Goal: Information Seeking & Learning: Learn about a topic

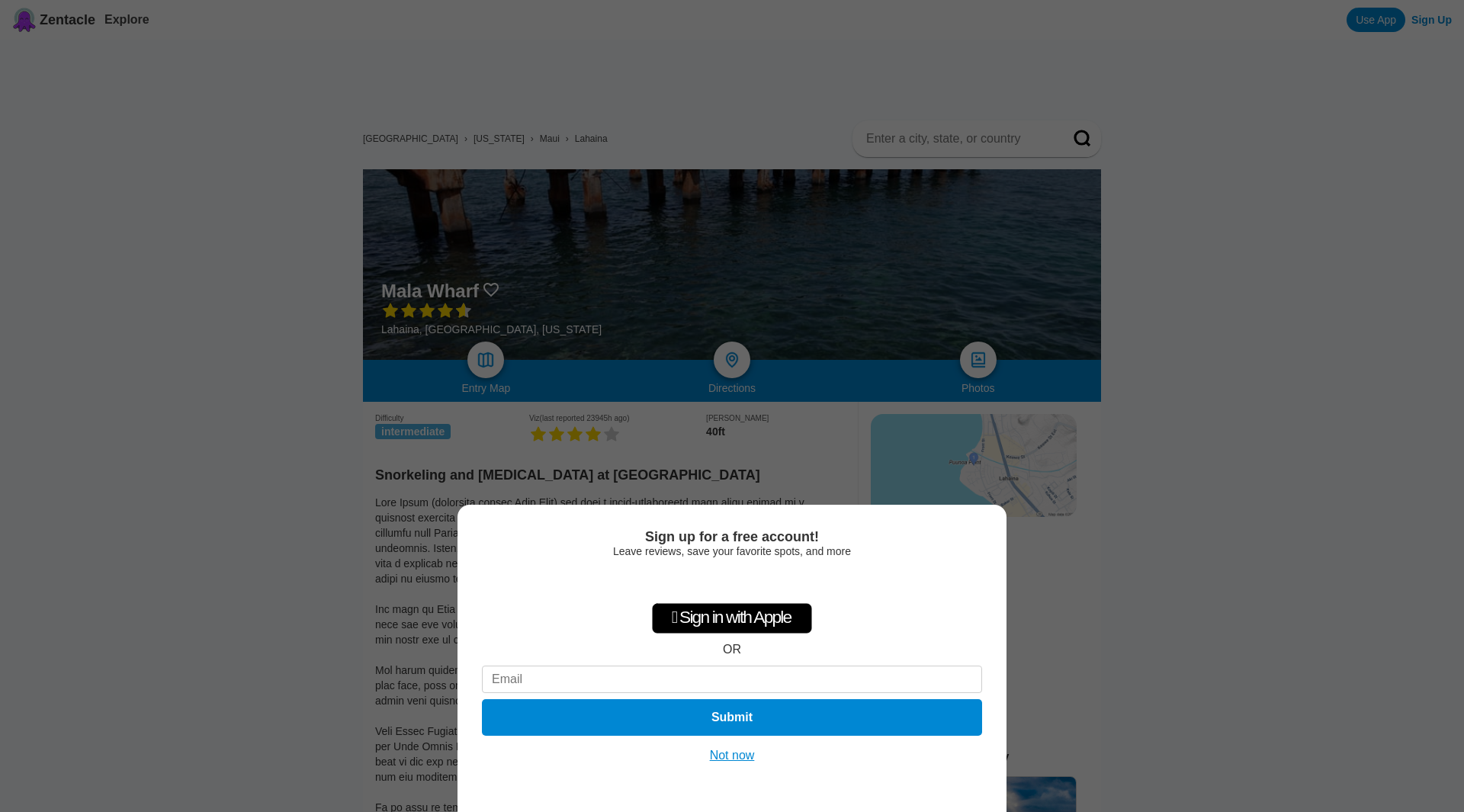
click at [730, 759] on button "Not now" at bounding box center [732, 755] width 54 height 15
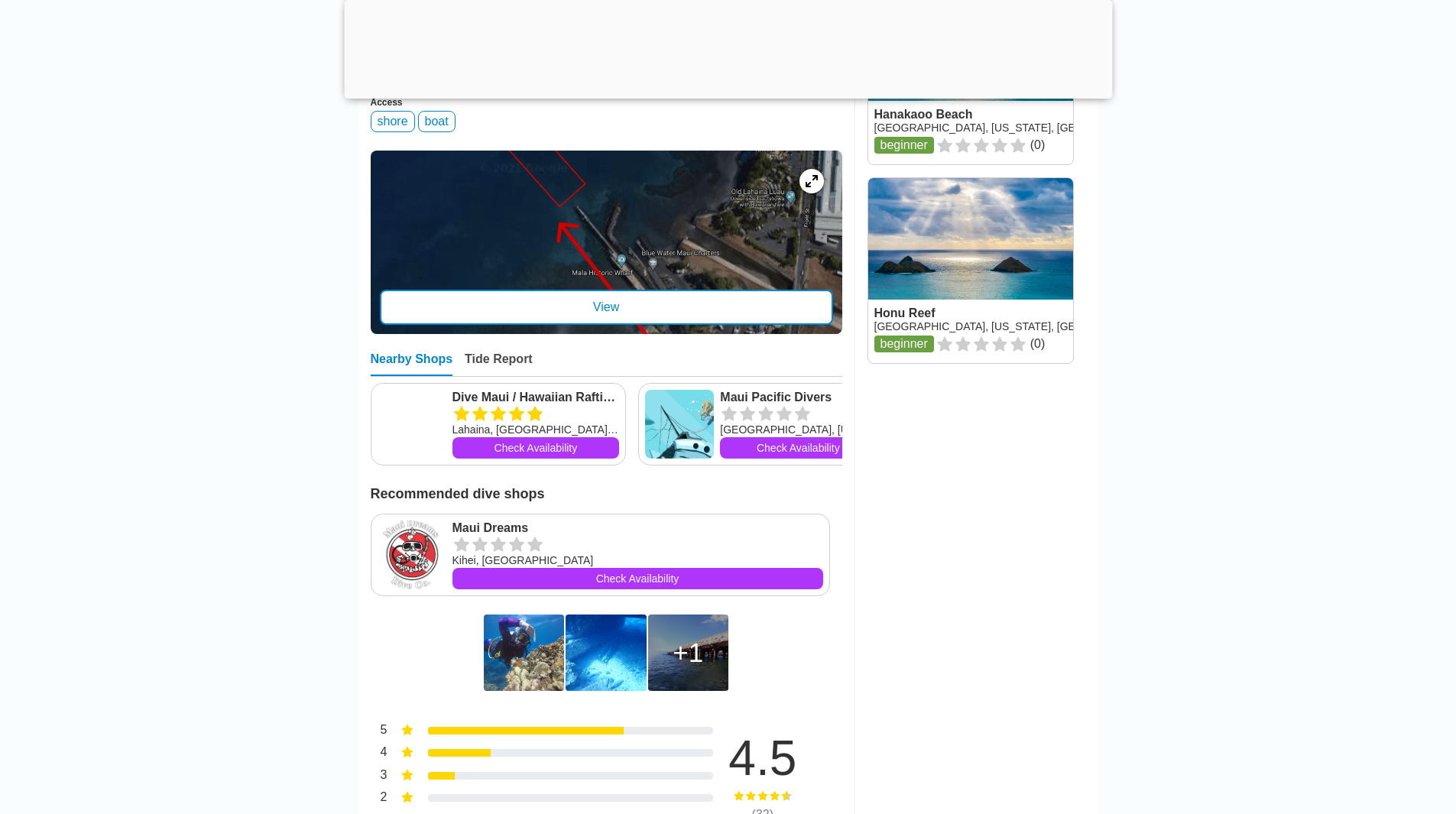
scroll to position [764, 0]
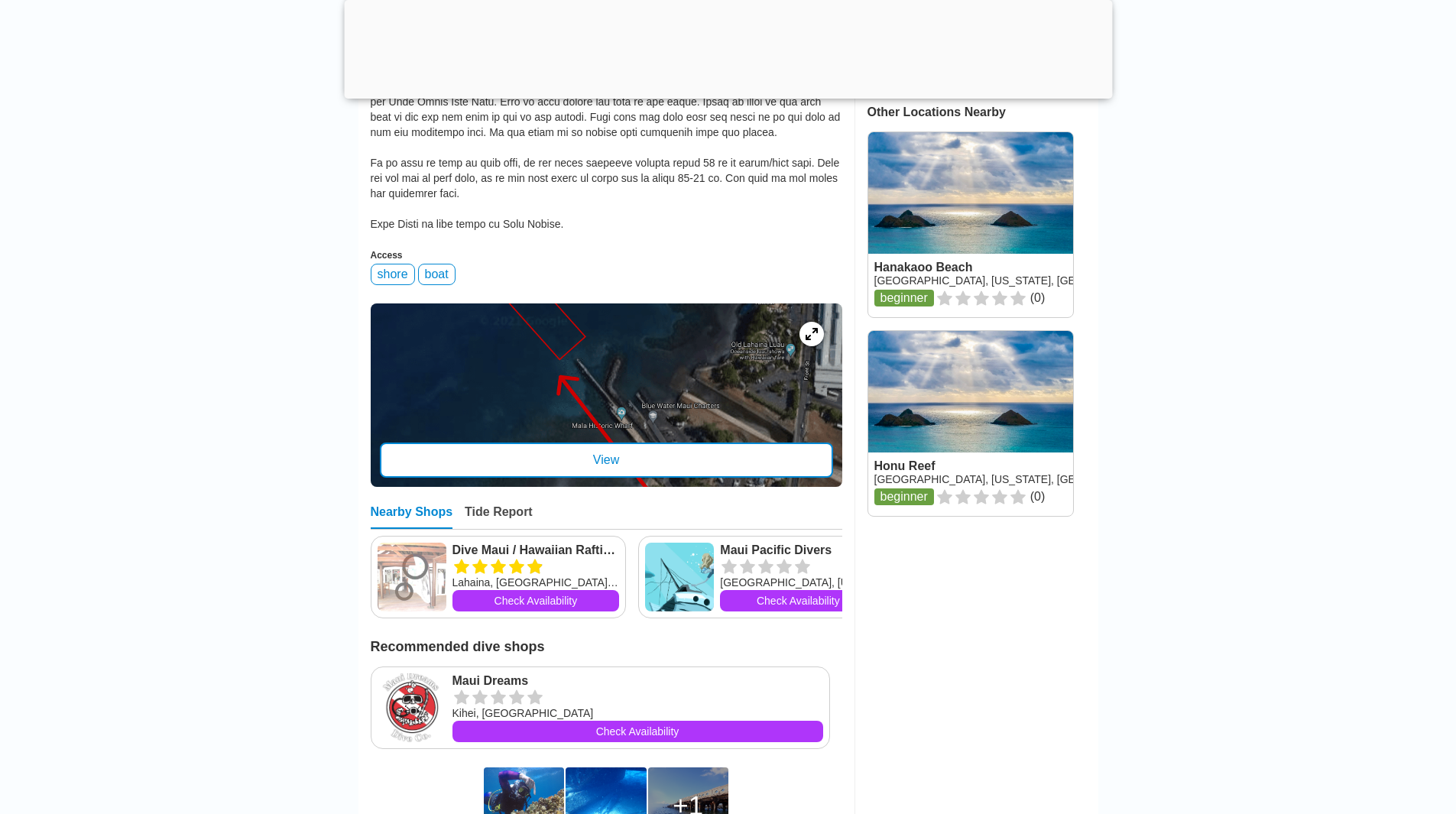
click at [724, 463] on div "View" at bounding box center [606, 460] width 453 height 35
